Goal: Use online tool/utility: Utilize a website feature to perform a specific function

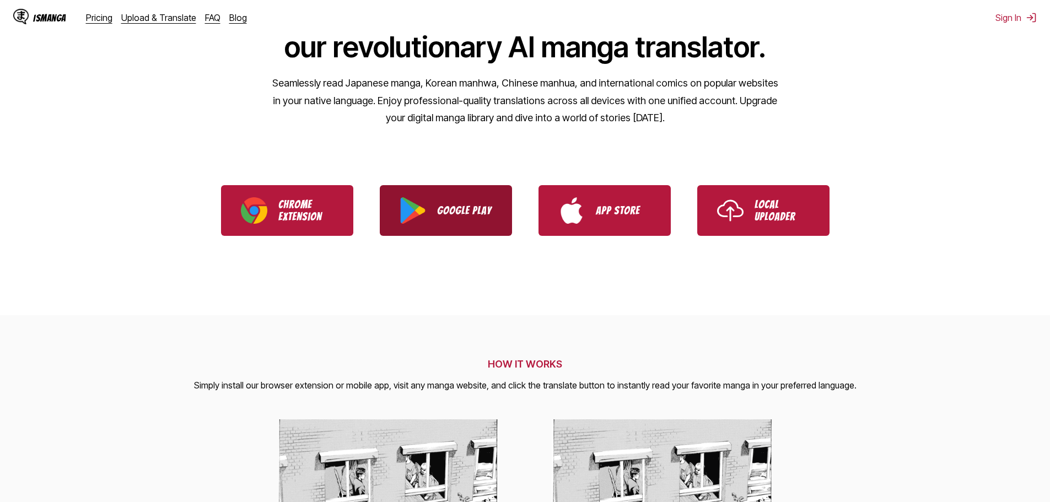
scroll to position [119, 0]
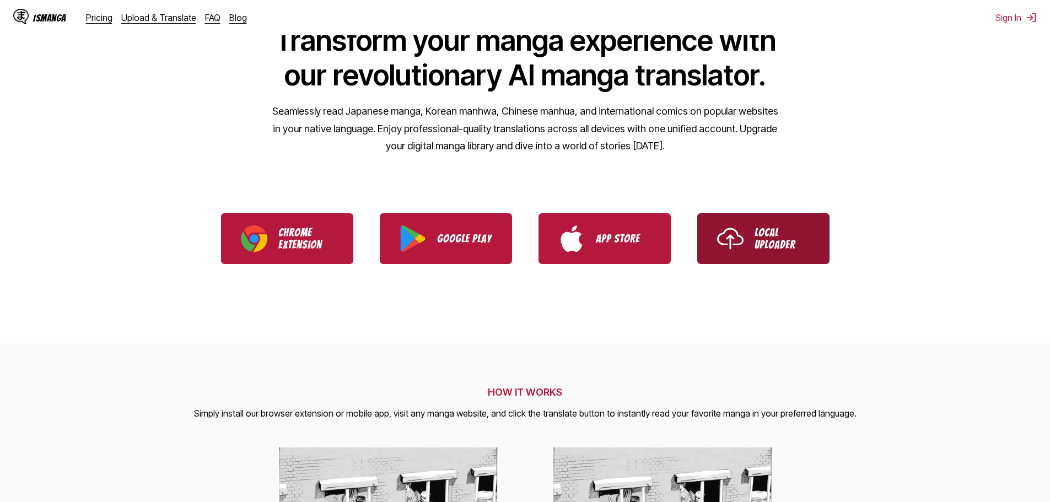
click at [747, 246] on link "Local Uploader" at bounding box center [763, 238] width 132 height 51
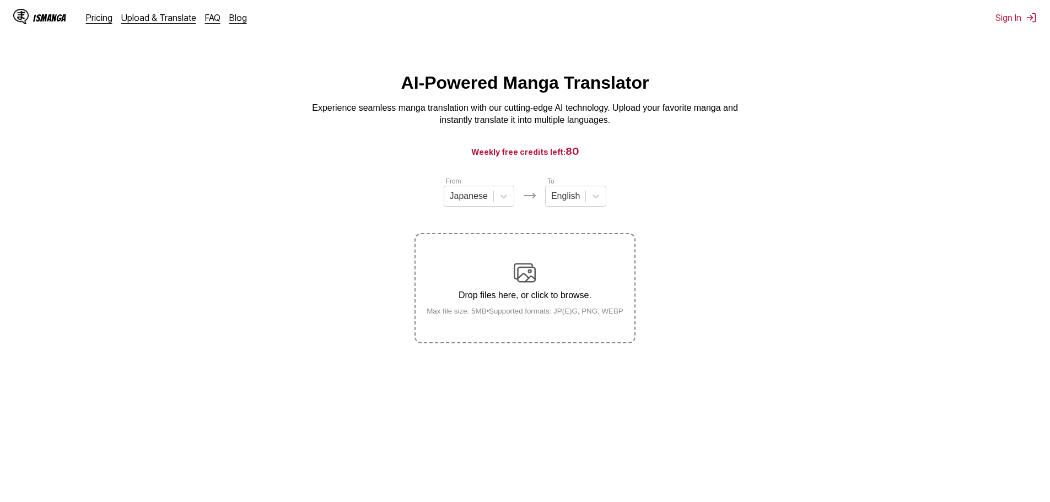
click at [513, 286] on div "Drop files here, or click to browse. Max file size: 5MB • Supported formats: JP…" at bounding box center [525, 288] width 214 height 53
click at [0, 0] on input "Drop files here, or click to browse. Max file size: 5MB • Supported formats: JP…" at bounding box center [0, 0] width 0 height 0
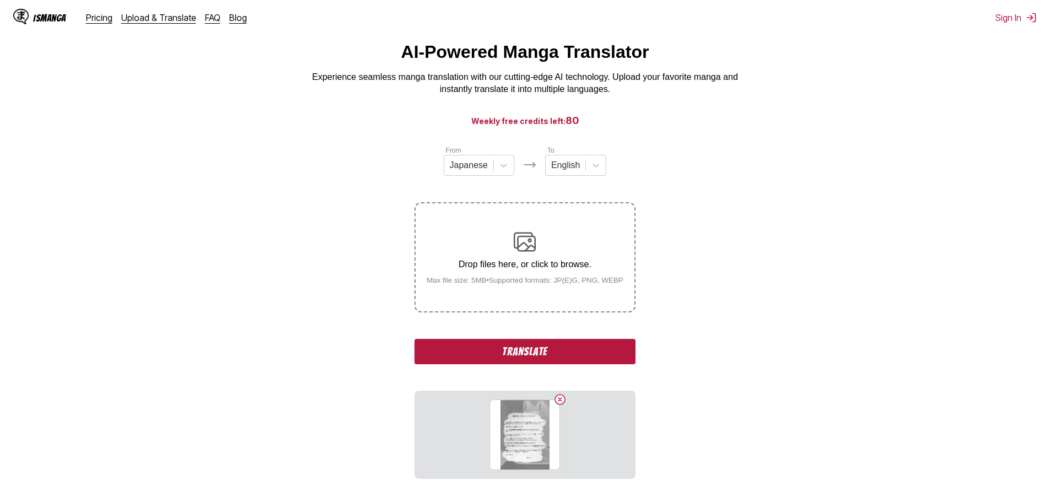
scroll to position [125, 0]
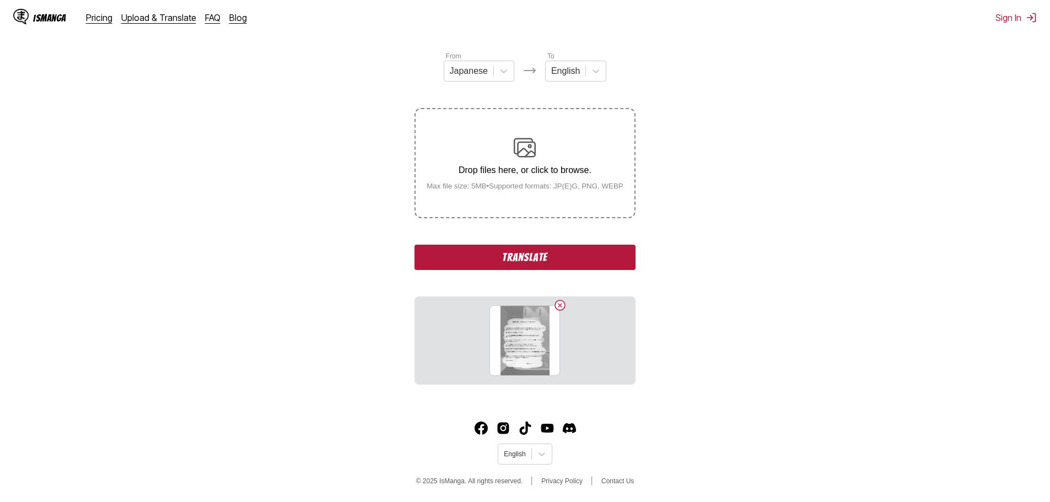
click at [540, 250] on button "Translate" at bounding box center [525, 257] width 221 height 25
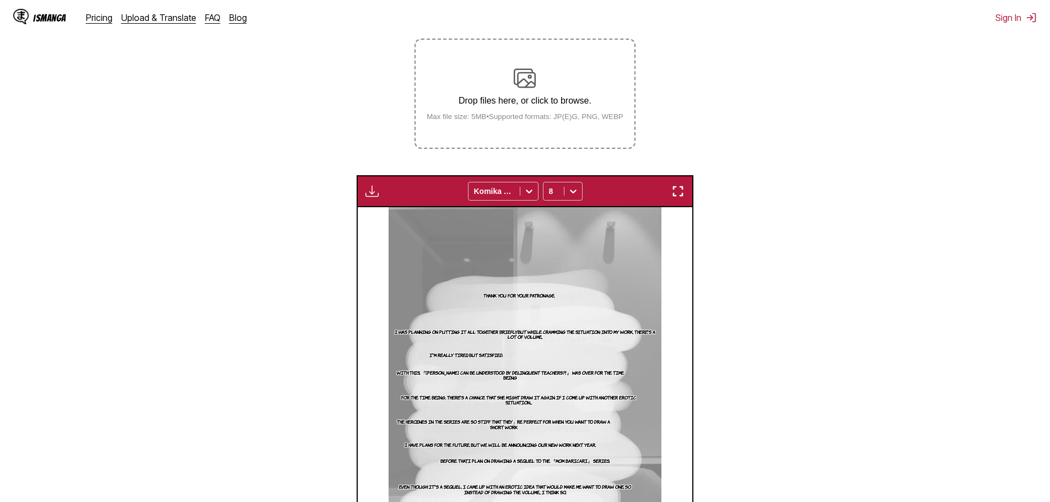
scroll to position [176, 0]
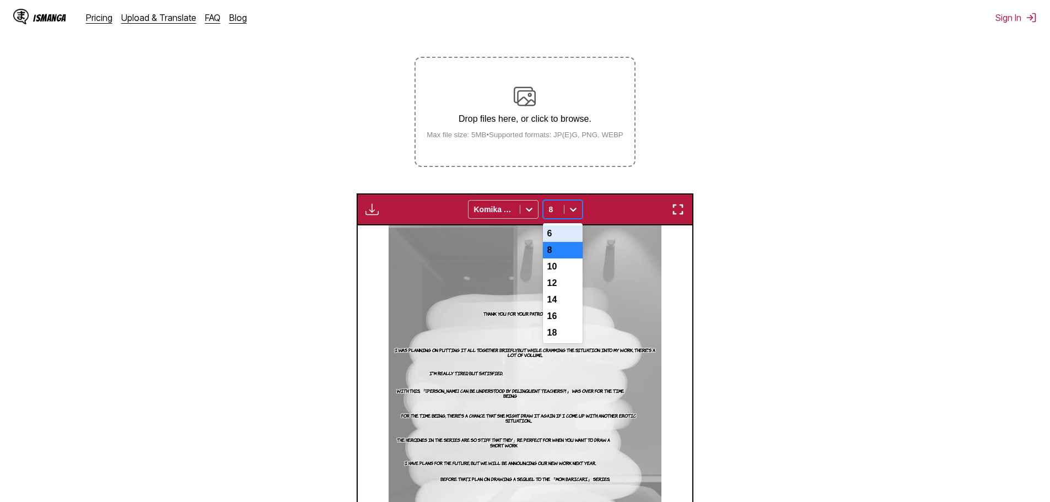
click at [573, 210] on icon at bounding box center [573, 209] width 11 height 11
click at [553, 268] on div "10" at bounding box center [563, 267] width 40 height 17
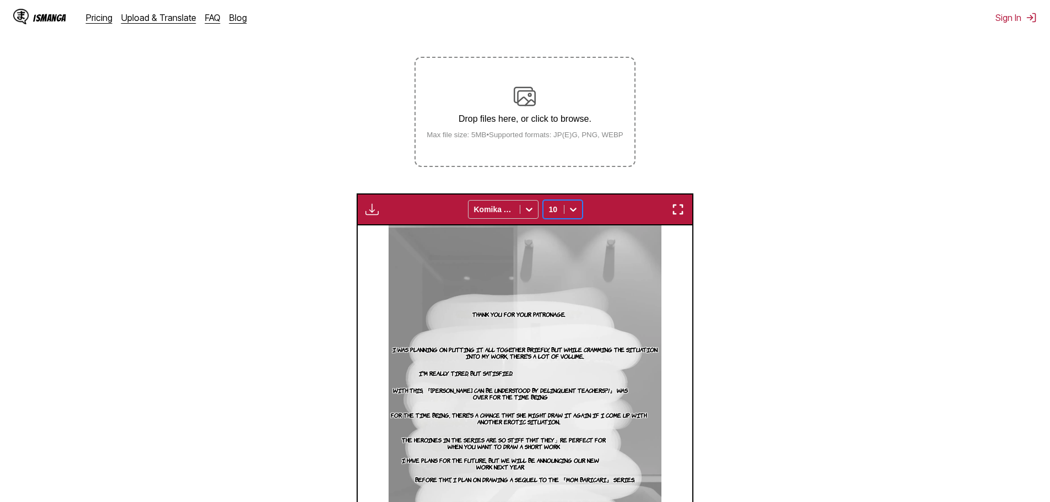
click at [573, 209] on icon at bounding box center [573, 209] width 11 height 11
click at [558, 284] on div "12" at bounding box center [563, 283] width 40 height 17
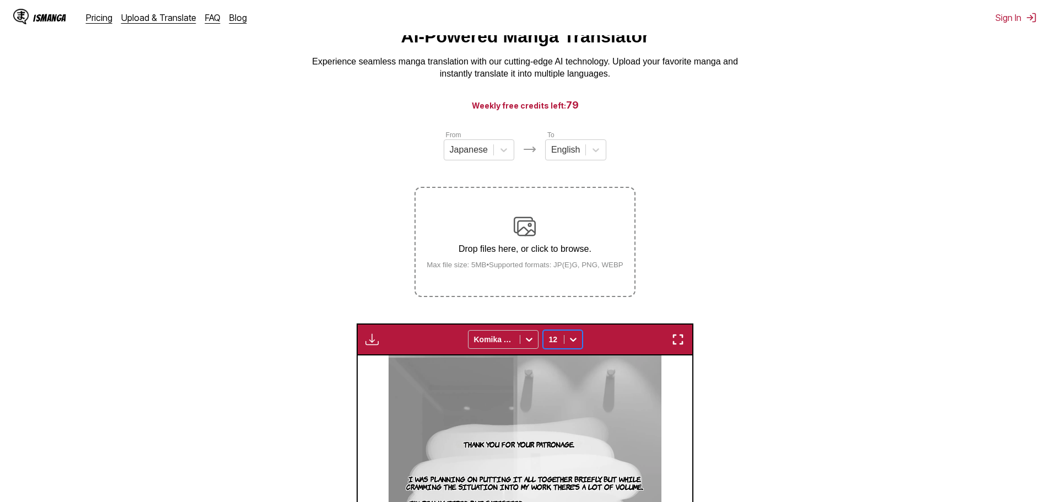
scroll to position [55, 0]
